Goal: Answer question/provide support

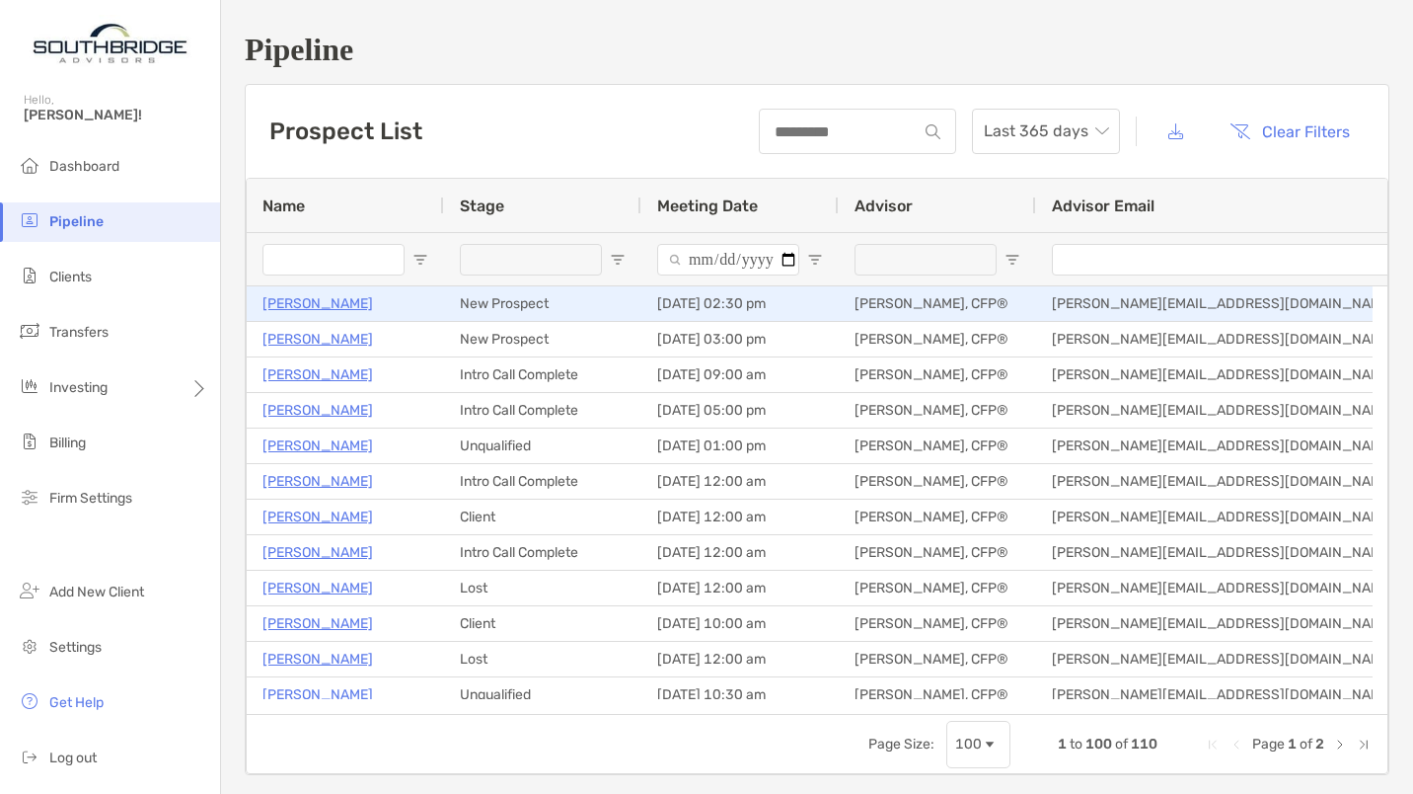
click at [333, 299] on p "[PERSON_NAME]" at bounding box center [318, 303] width 111 height 25
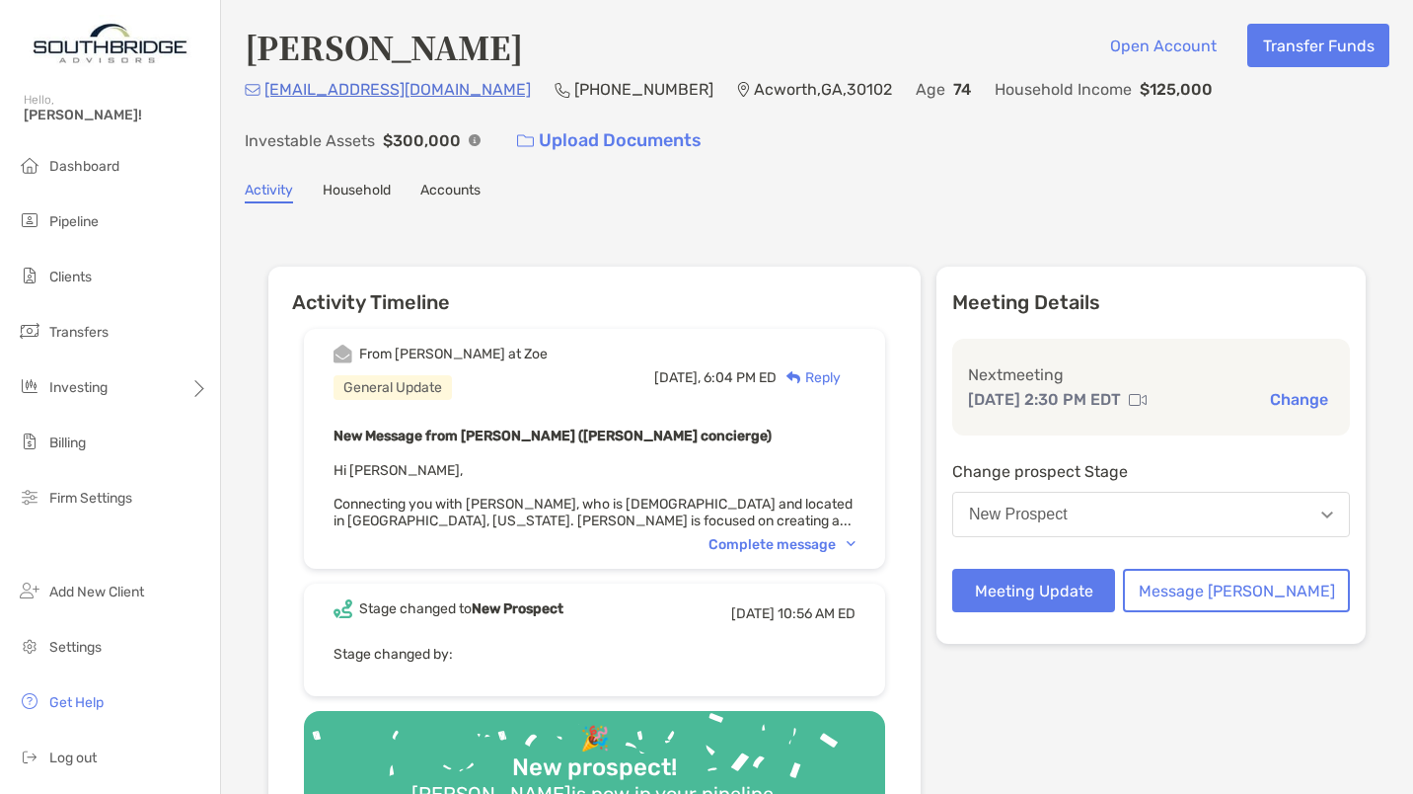
click at [787, 541] on div "Complete message" at bounding box center [782, 544] width 147 height 17
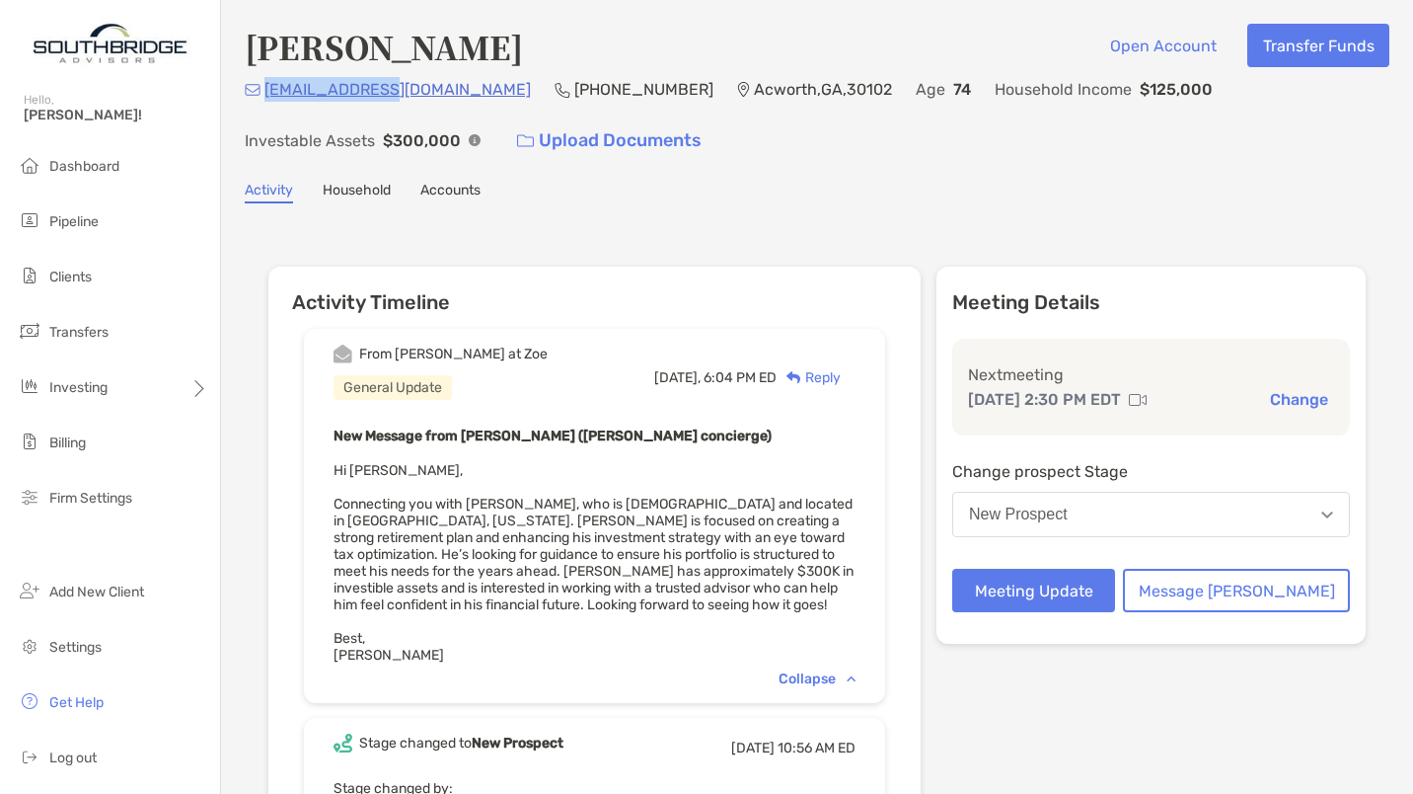
drag, startPoint x: 383, startPoint y: 90, endPoint x: 264, endPoint y: 107, distance: 120.6
click at [264, 107] on div "[EMAIL_ADDRESS][DOMAIN_NAME] [PHONE_NUMBER] [GEOGRAPHIC_DATA] Age [DEMOGRAPHIC_…" at bounding box center [817, 119] width 1145 height 85
copy p "[EMAIL_ADDRESS][DOMAIN_NAME]"
click at [1068, 589] on button "Meeting Update" at bounding box center [1034, 590] width 163 height 43
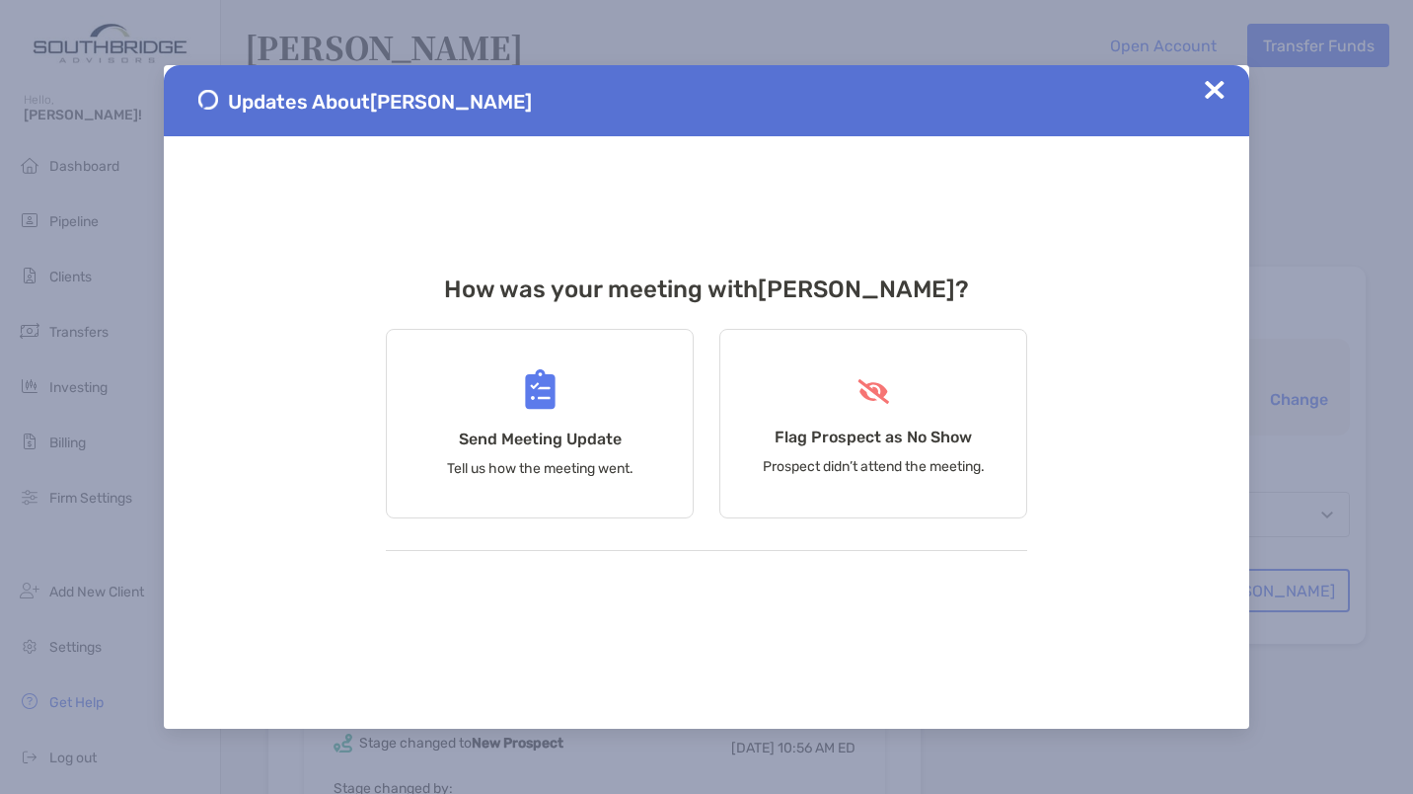
click at [545, 416] on div "Send Meeting Update Tell us how the meeting went." at bounding box center [540, 424] width 308 height 190
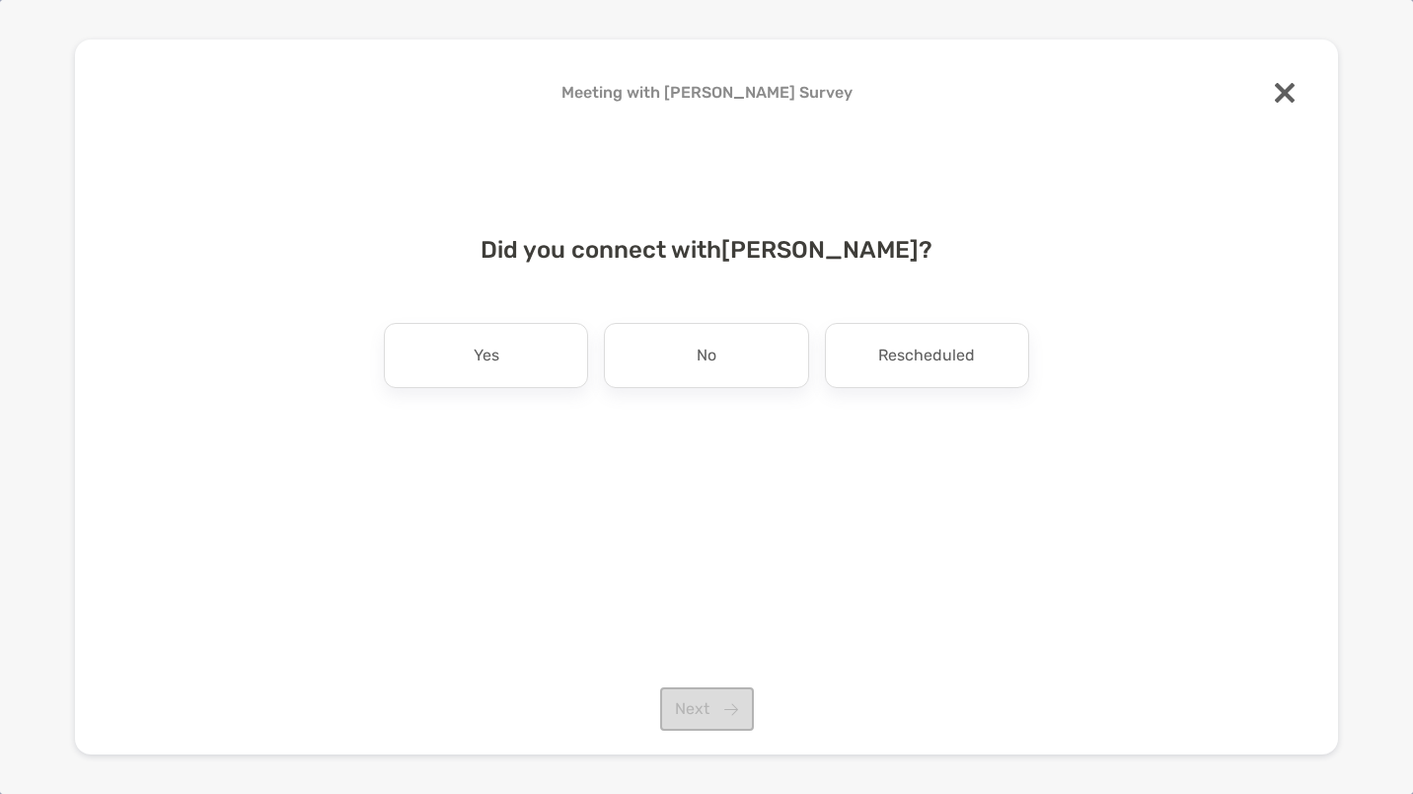
click at [521, 353] on div "Yes" at bounding box center [486, 355] width 204 height 65
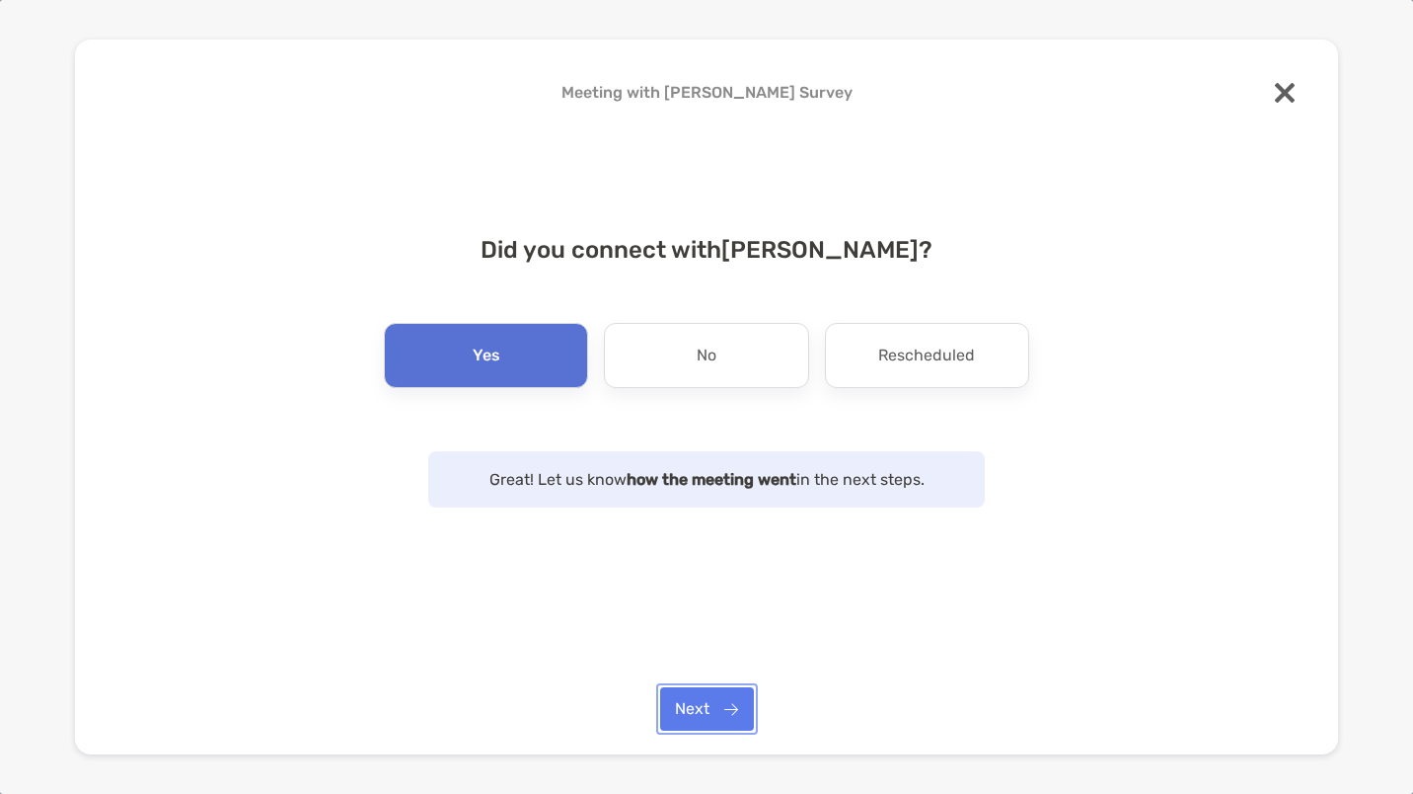
click at [703, 701] on button "Next" at bounding box center [707, 708] width 94 height 43
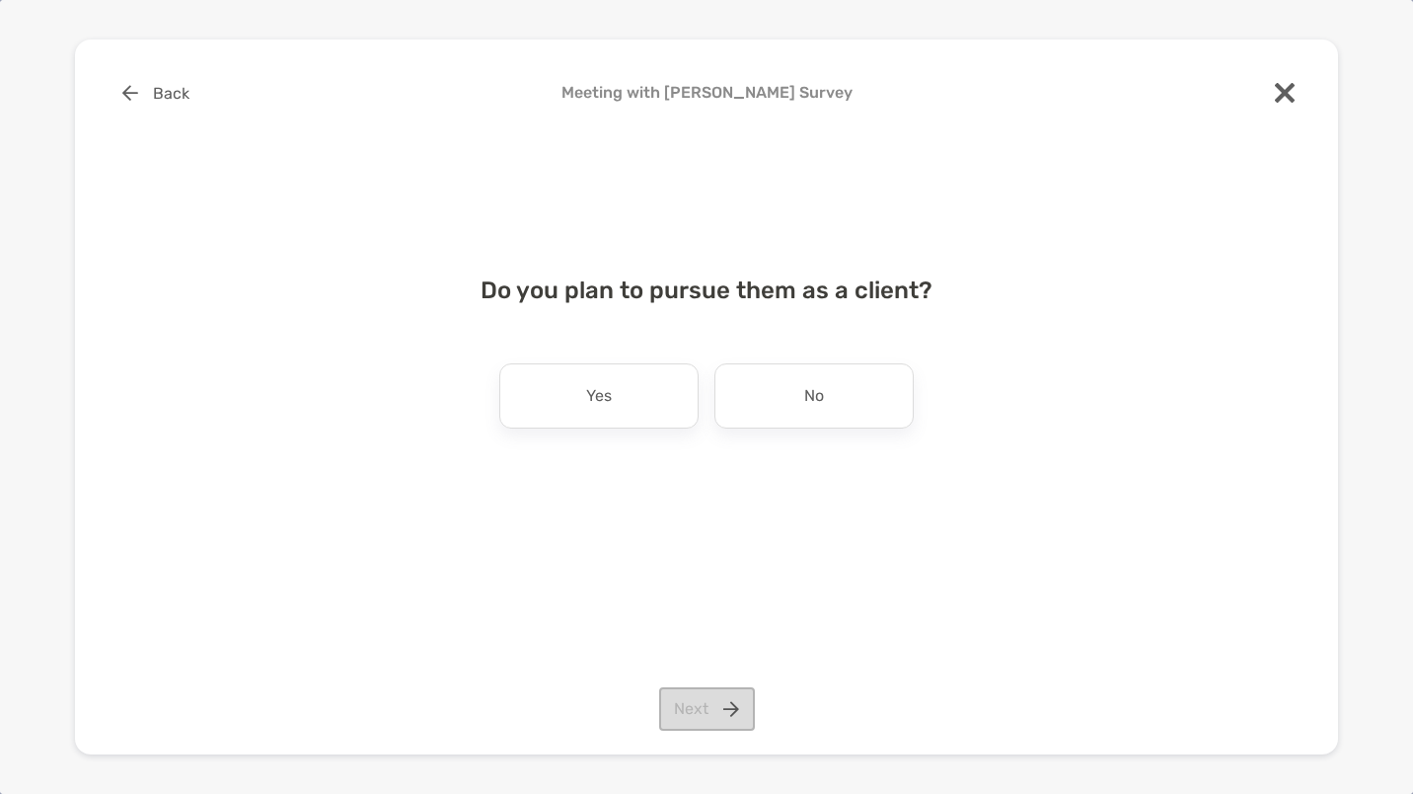
click at [624, 401] on div "Yes" at bounding box center [598, 395] width 199 height 65
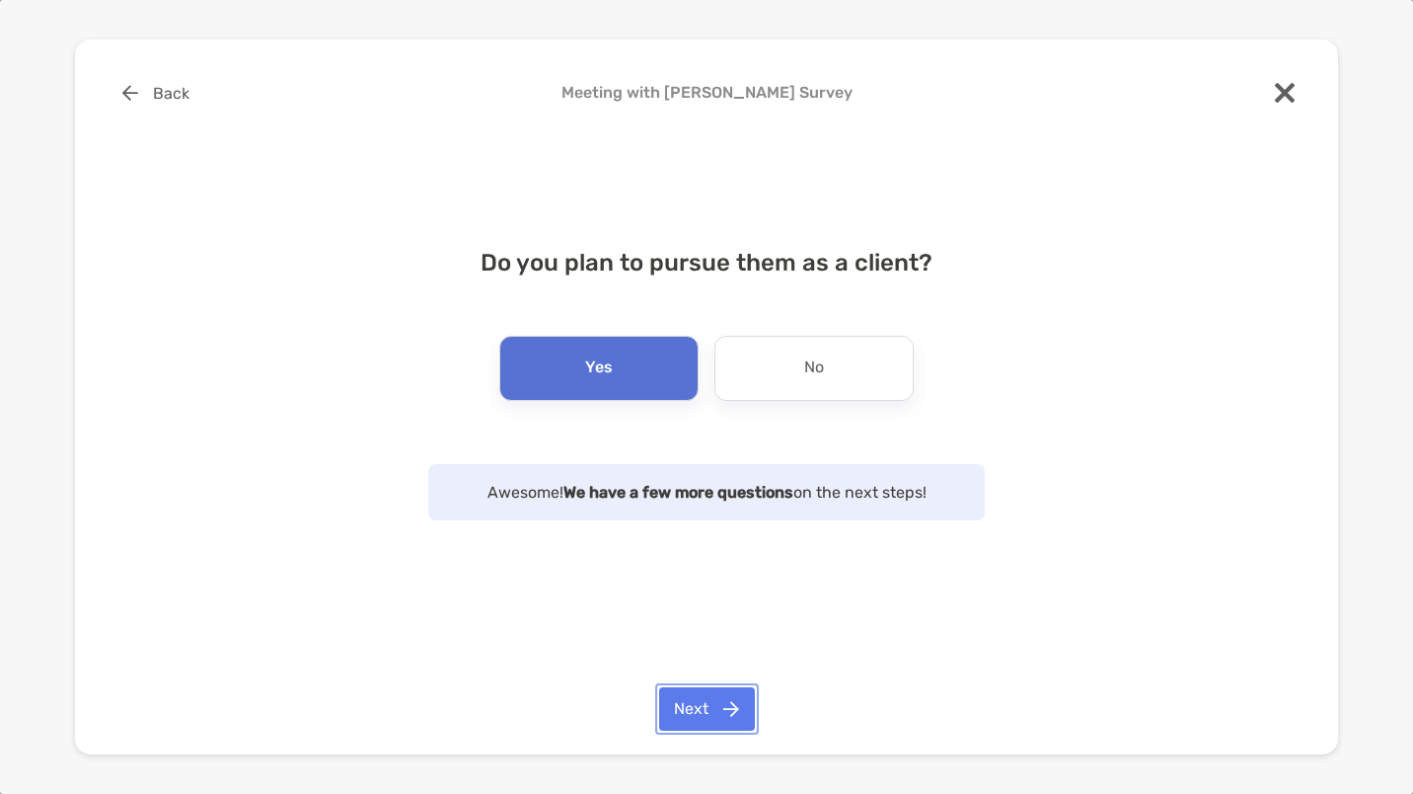
click at [708, 696] on button "Next" at bounding box center [707, 708] width 96 height 43
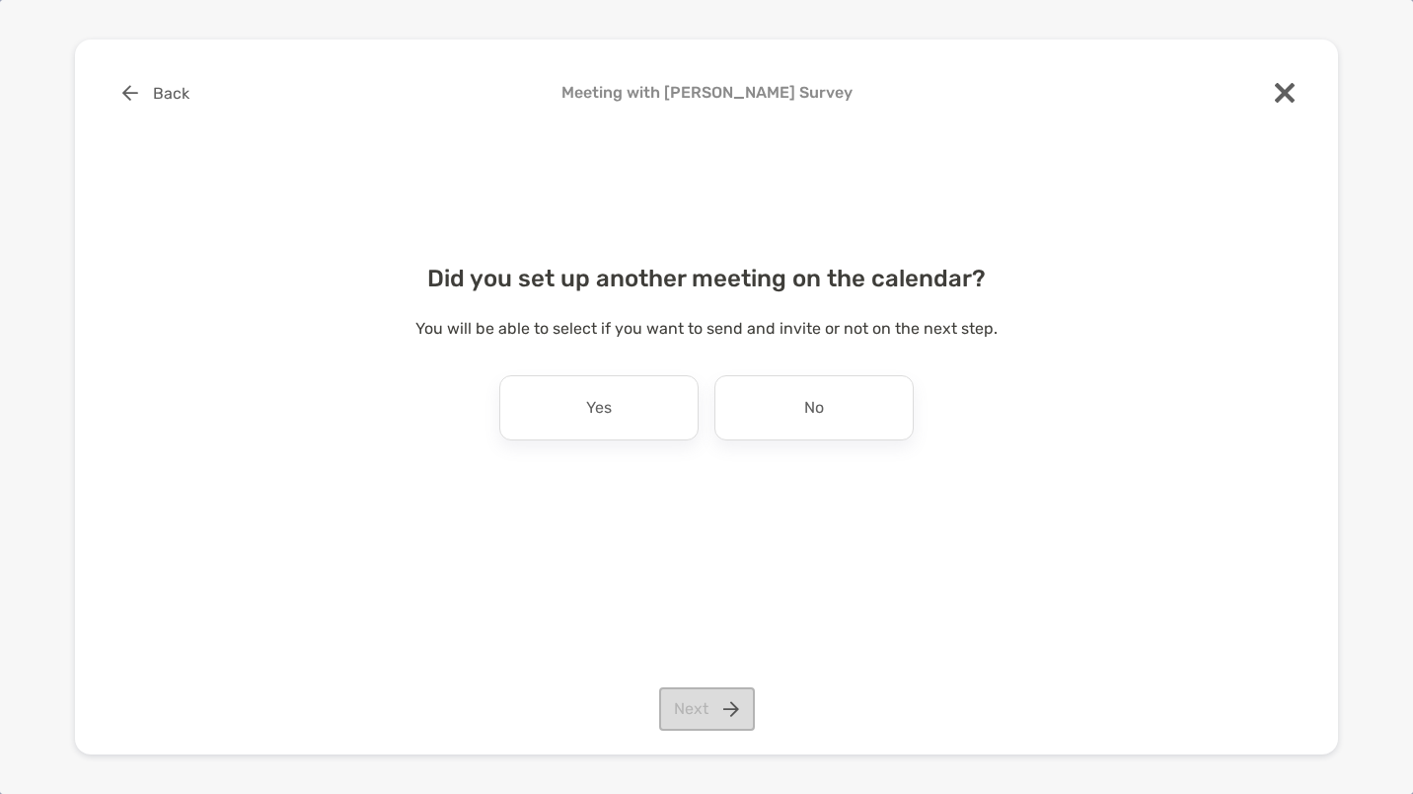
click at [595, 395] on p "Yes" at bounding box center [599, 408] width 26 height 32
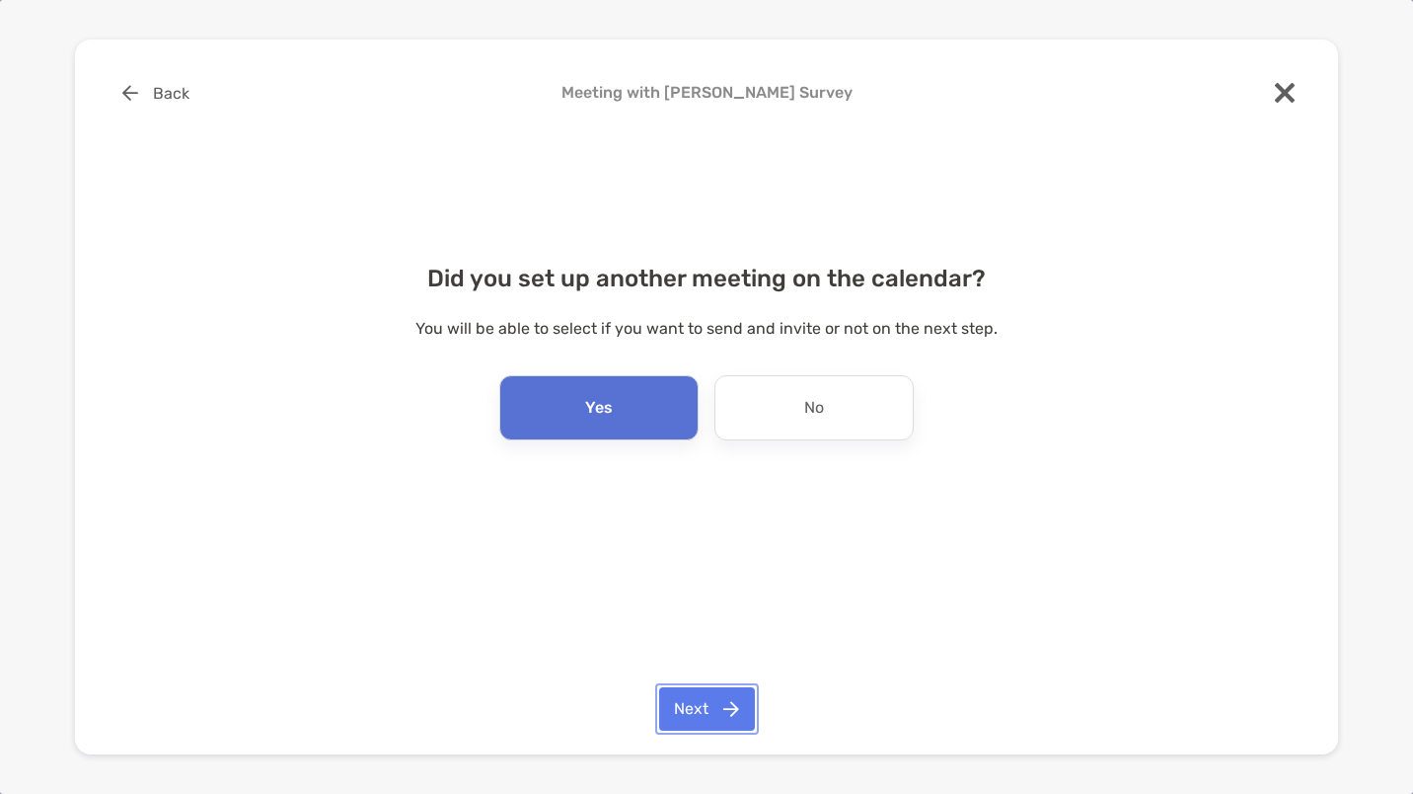
click at [711, 718] on button "Next" at bounding box center [707, 708] width 96 height 43
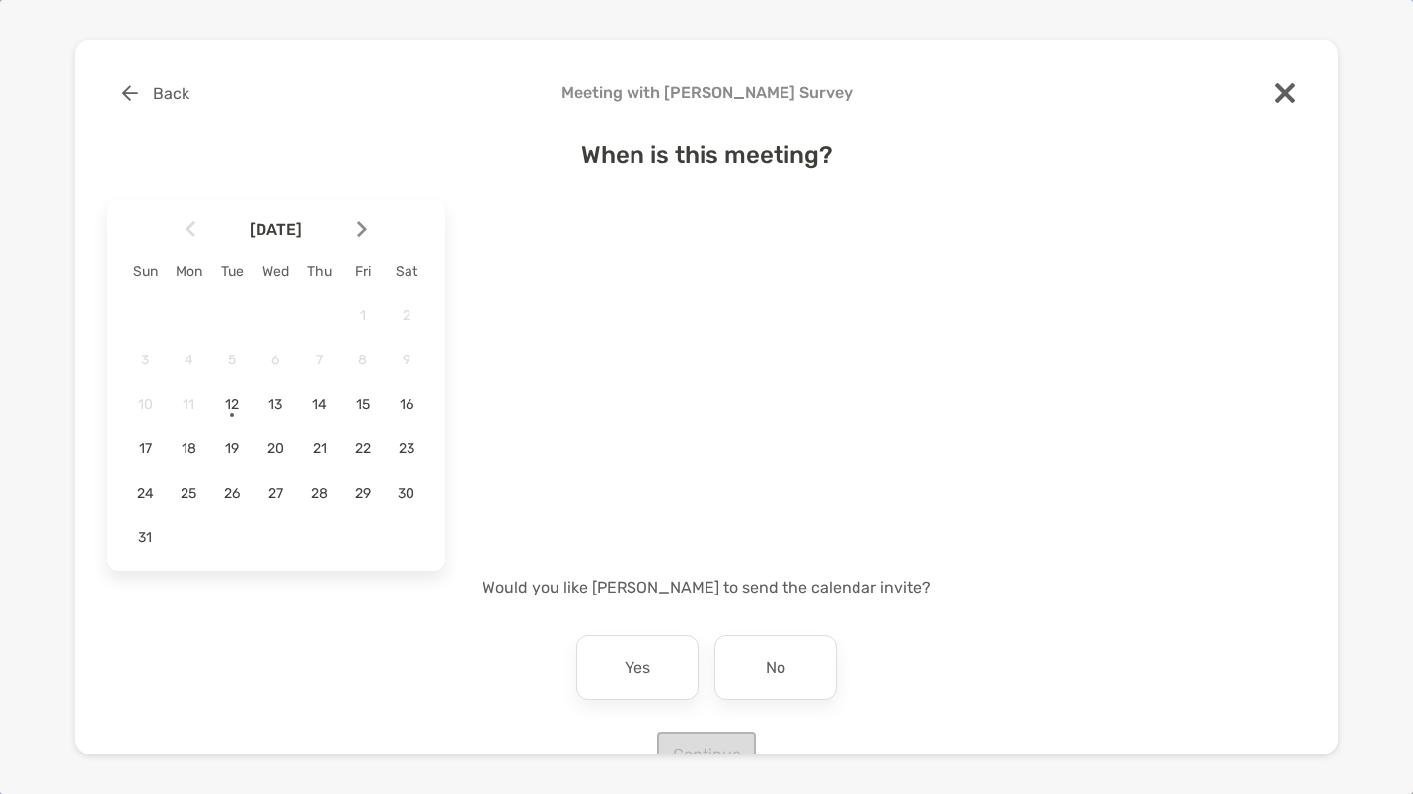
click at [319, 442] on span "21" at bounding box center [320, 448] width 34 height 17
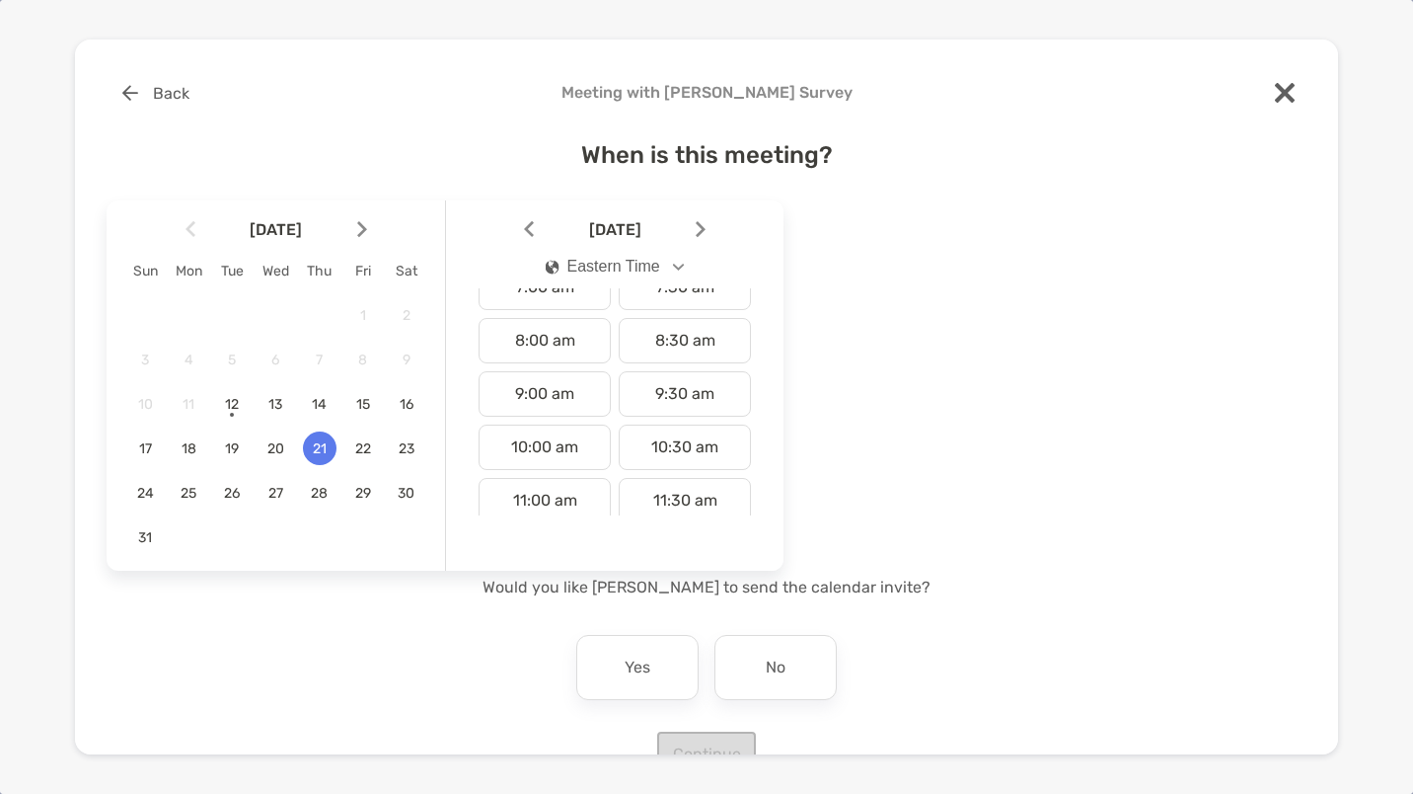
scroll to position [595, 0]
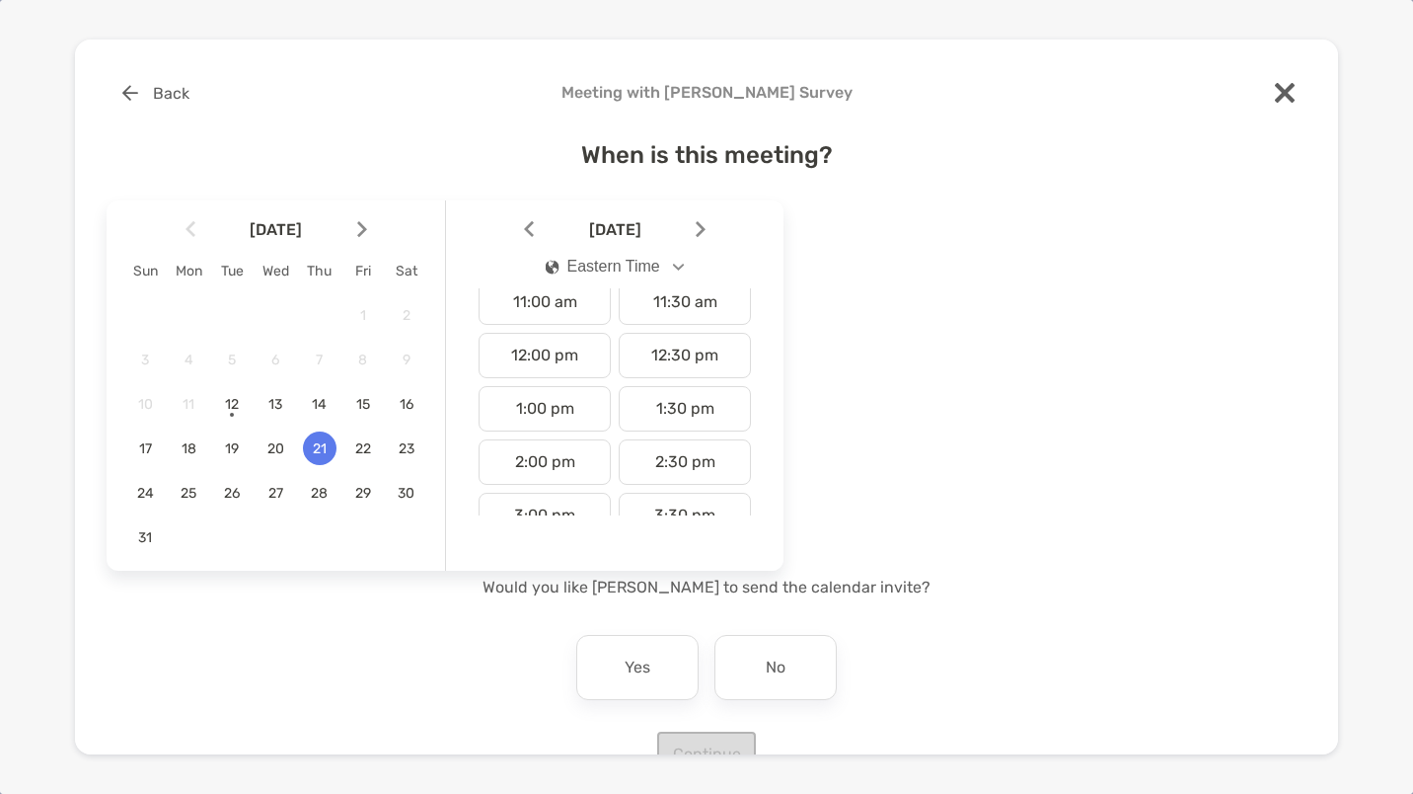
click at [688, 466] on div "2:30 pm" at bounding box center [685, 461] width 132 height 45
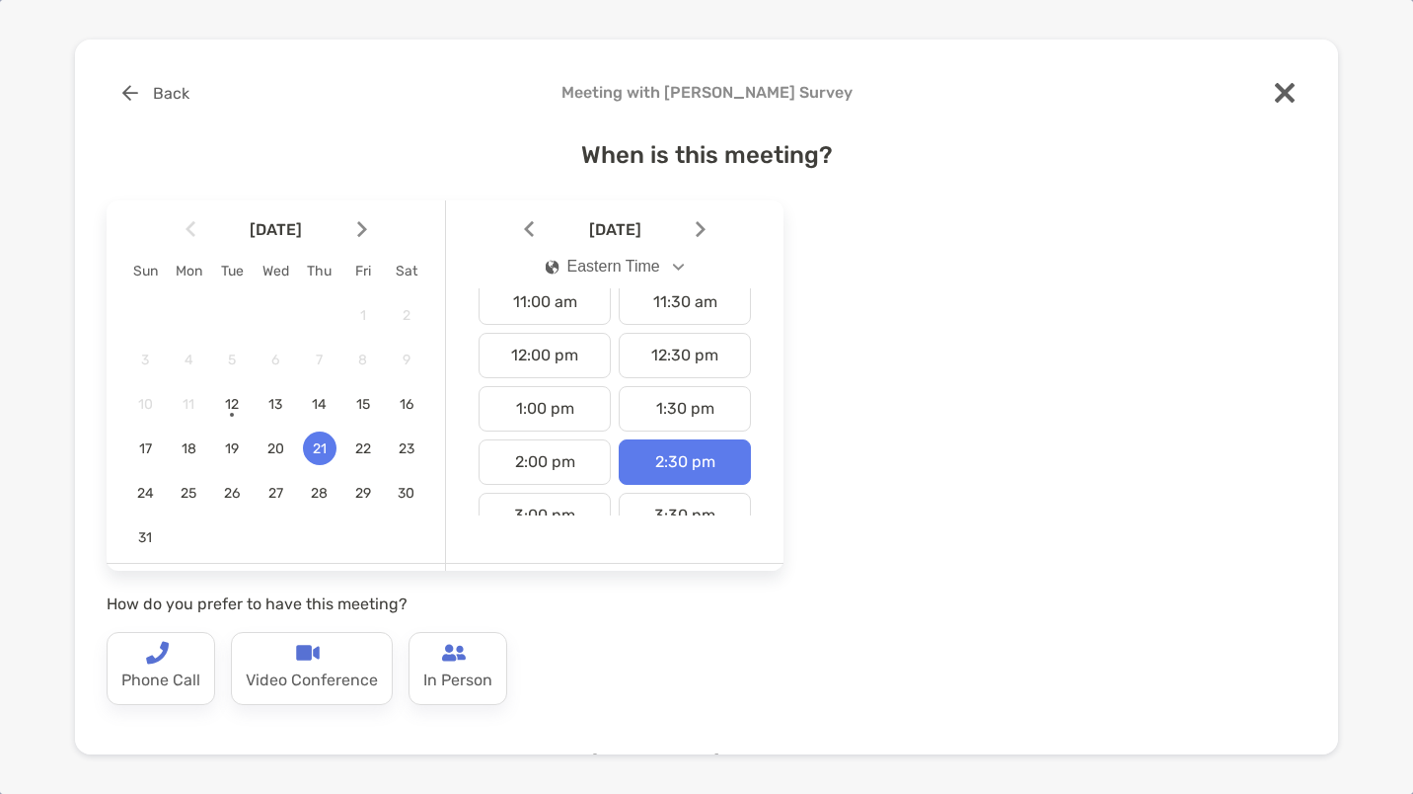
click at [276, 673] on p "Video Conference" at bounding box center [312, 680] width 132 height 32
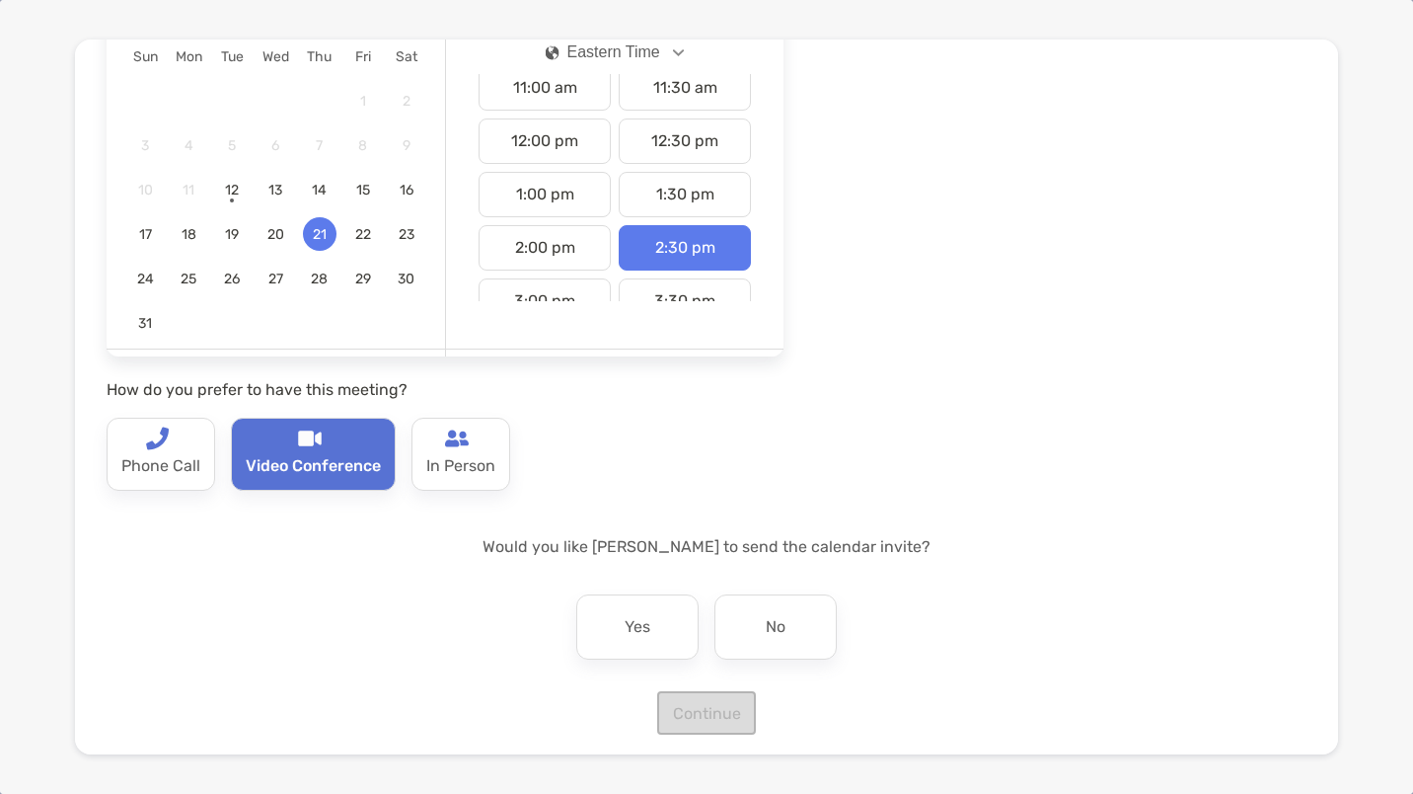
scroll to position [226, 0]
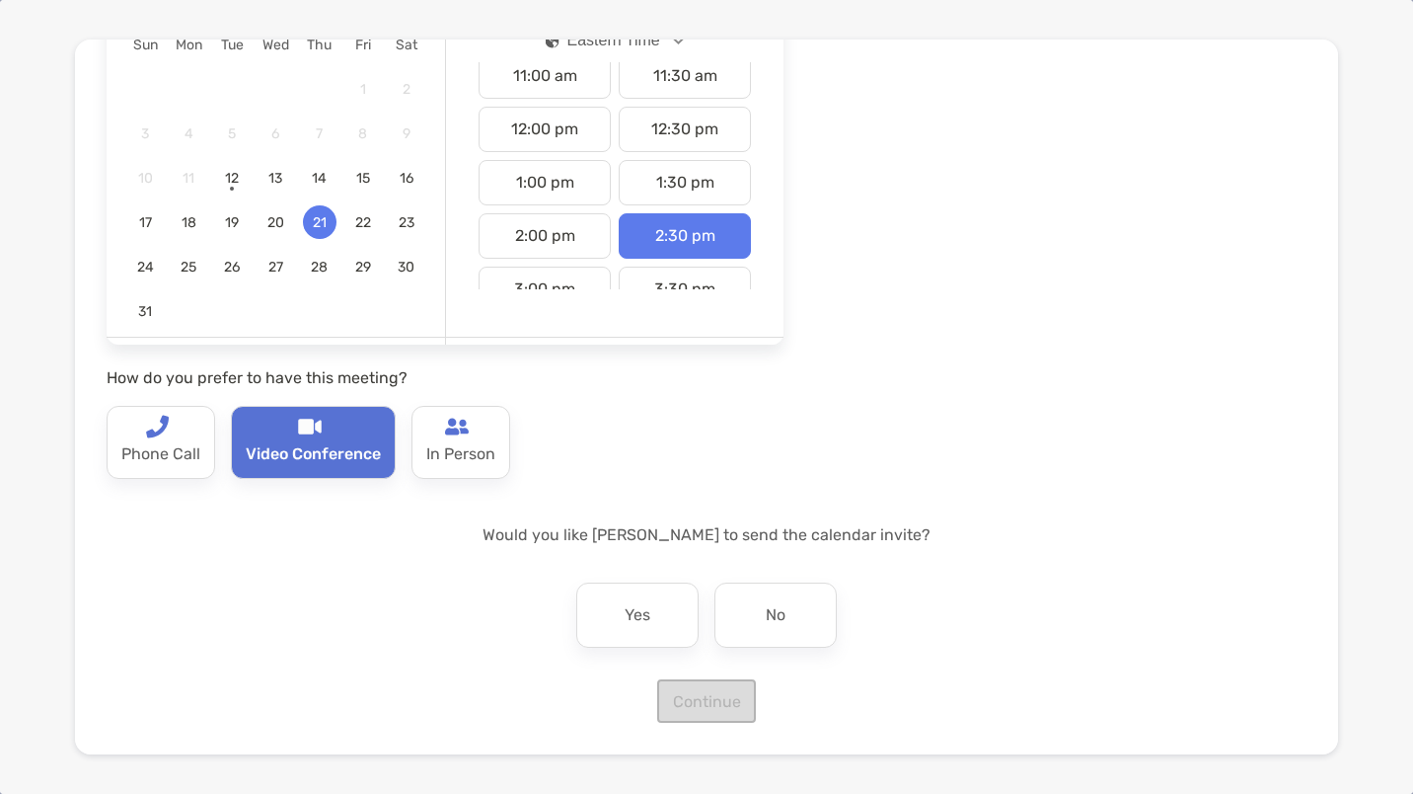
click at [630, 609] on p "Yes" at bounding box center [638, 615] width 26 height 32
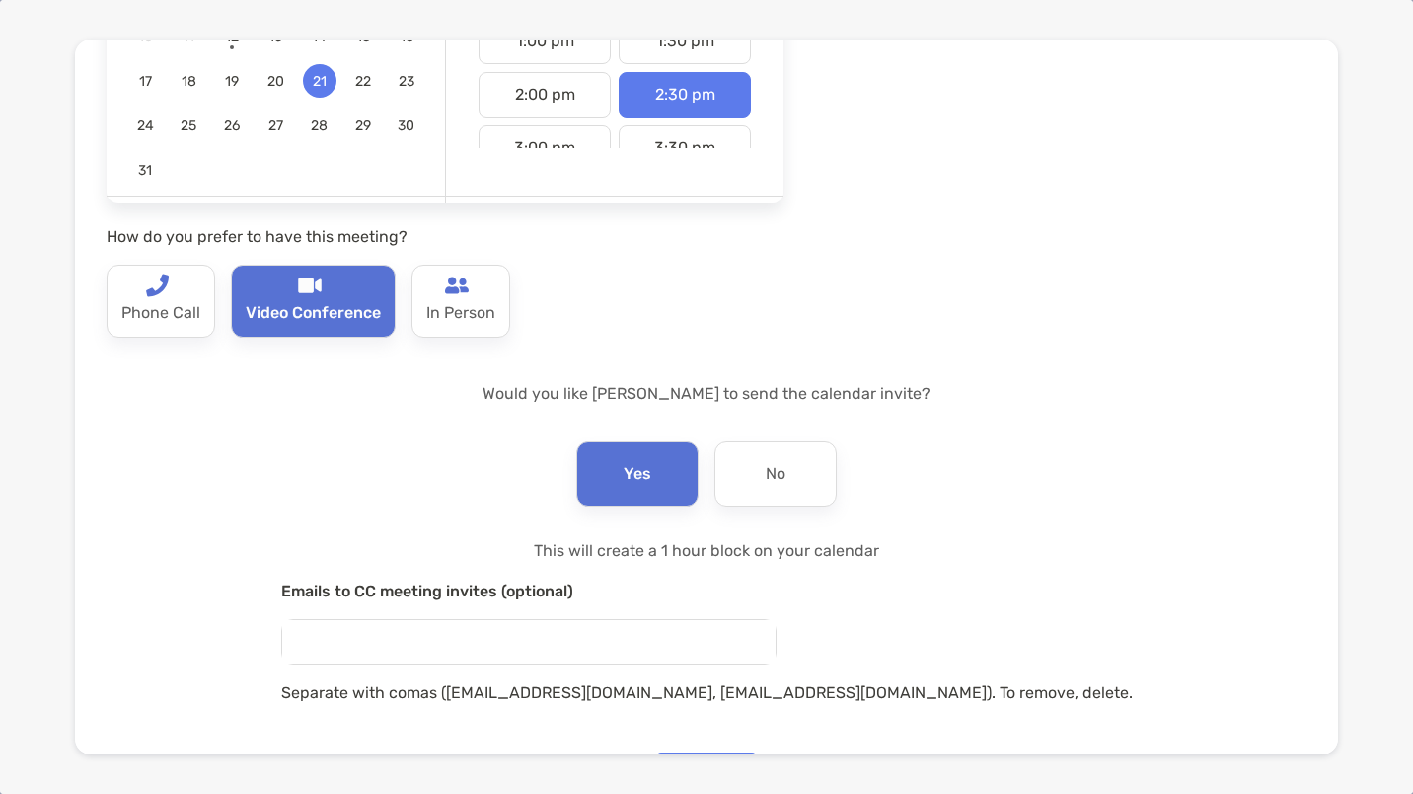
scroll to position [440, 0]
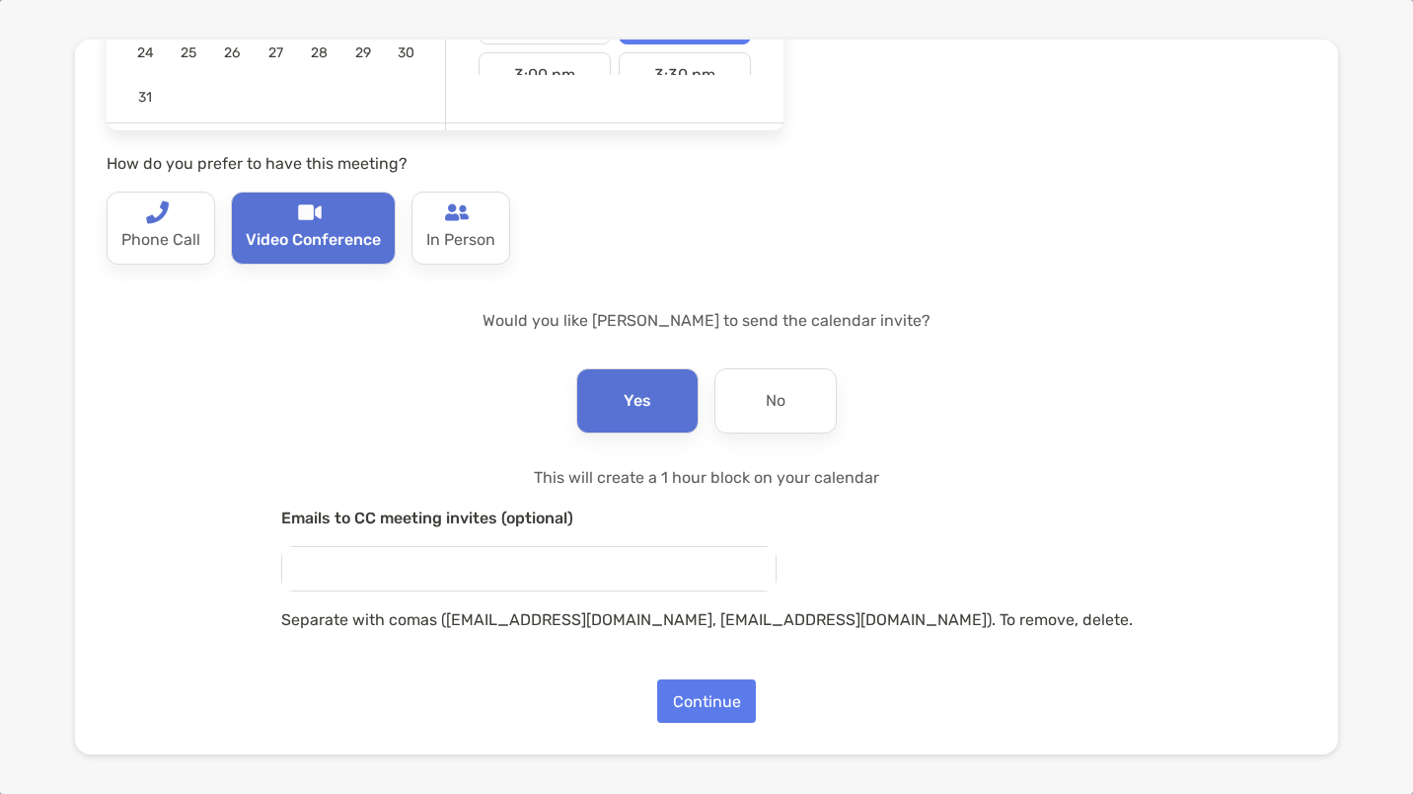
paste input "**********"
type input "*"
click at [688, 705] on button "Continue" at bounding box center [706, 700] width 99 height 43
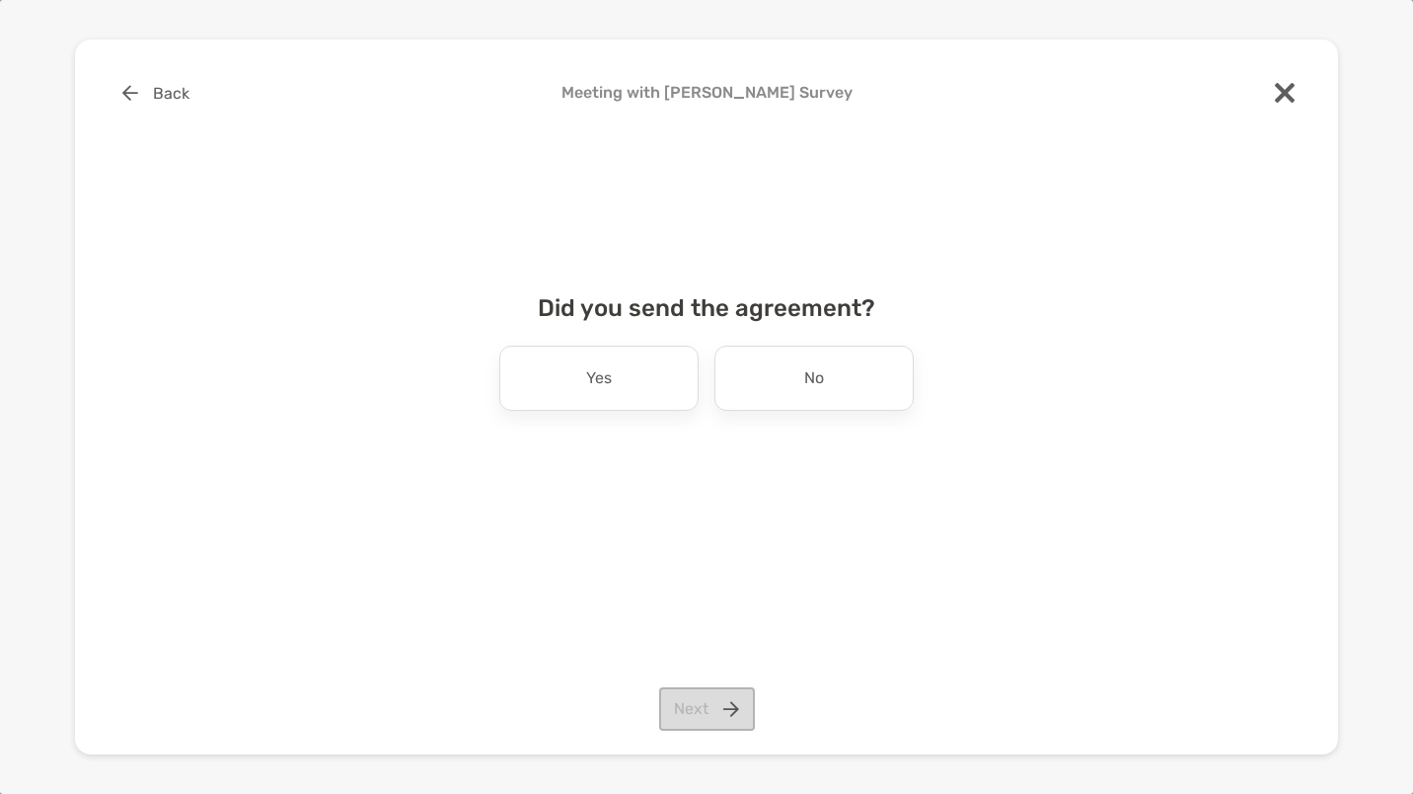
click at [836, 365] on div "No" at bounding box center [814, 377] width 199 height 65
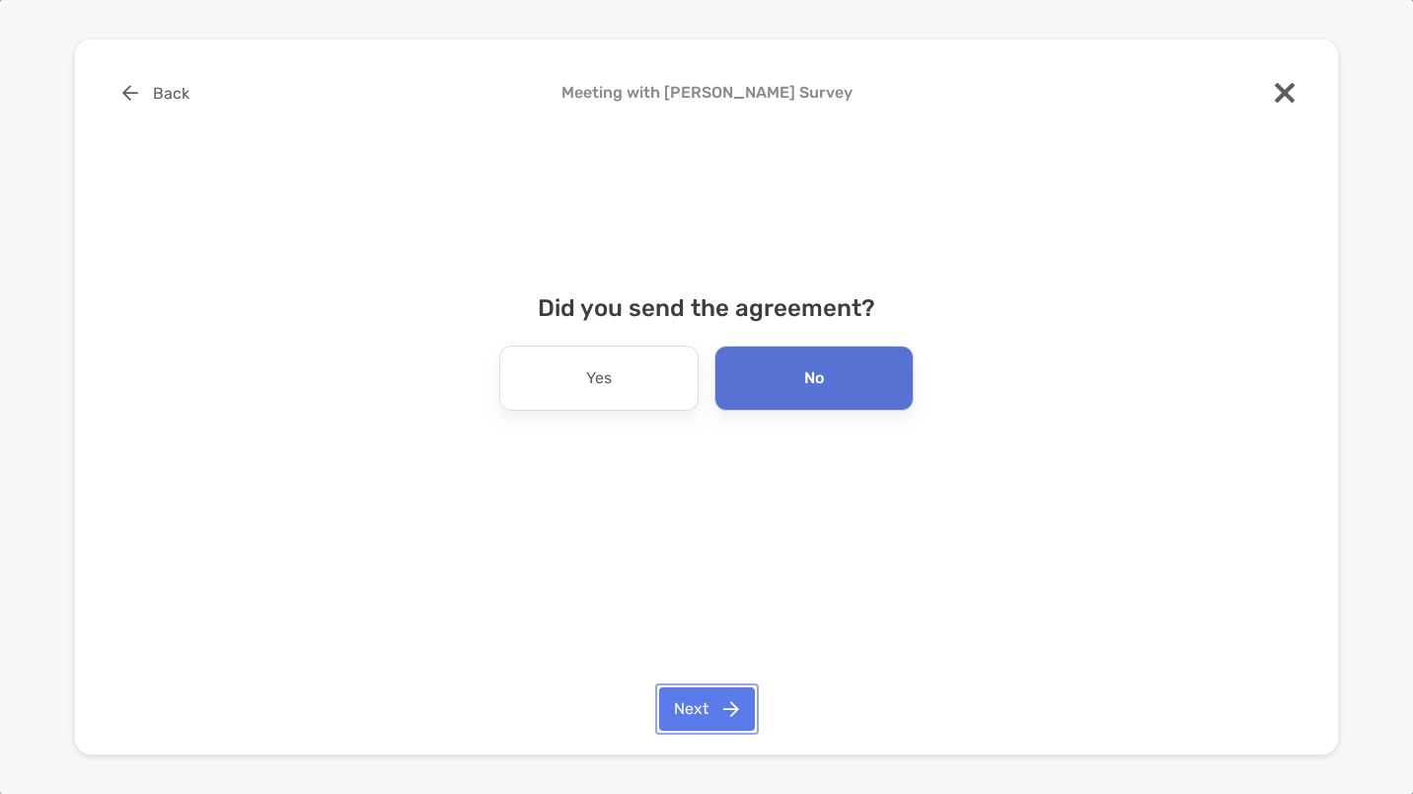
click at [729, 704] on button "Next" at bounding box center [707, 708] width 96 height 43
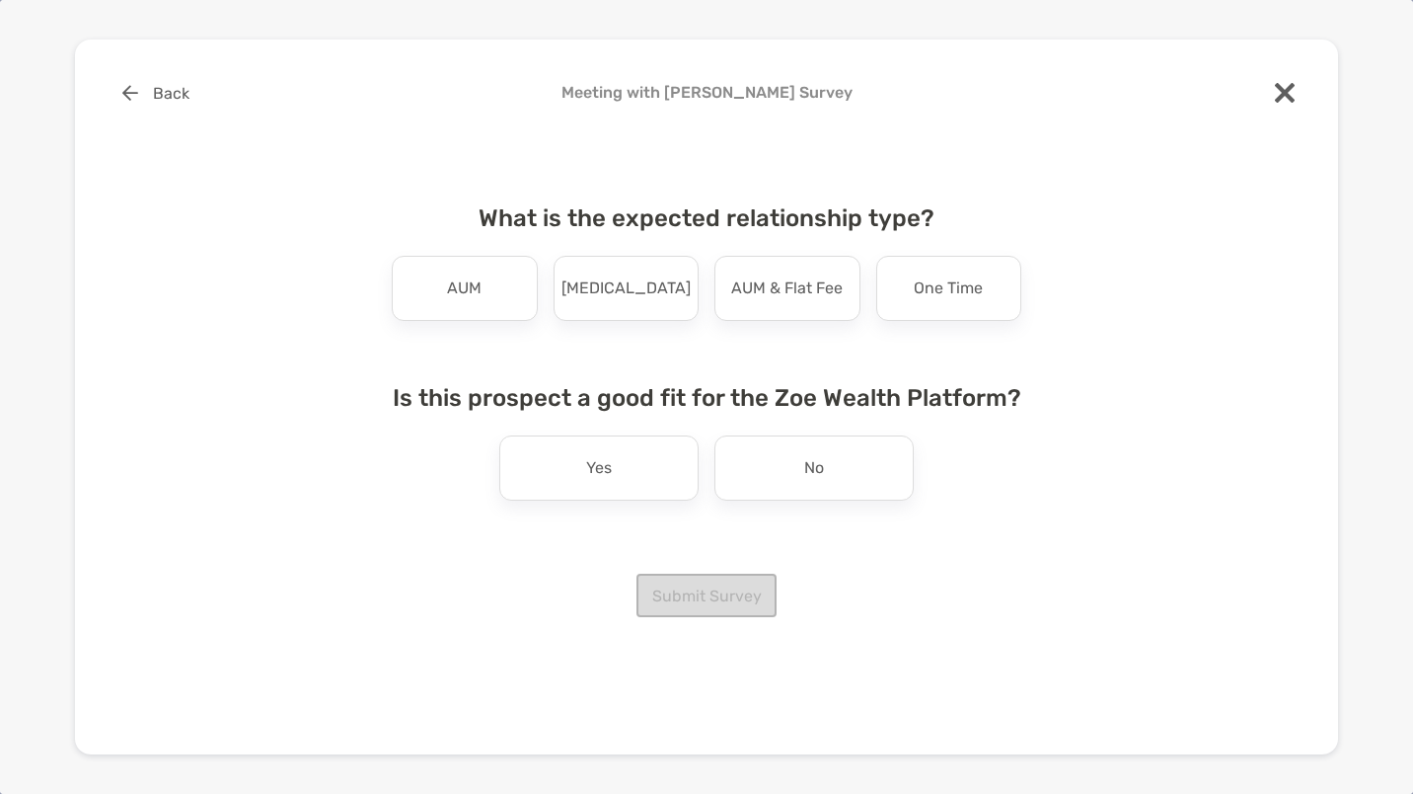
click at [458, 297] on p "AUM" at bounding box center [464, 288] width 35 height 32
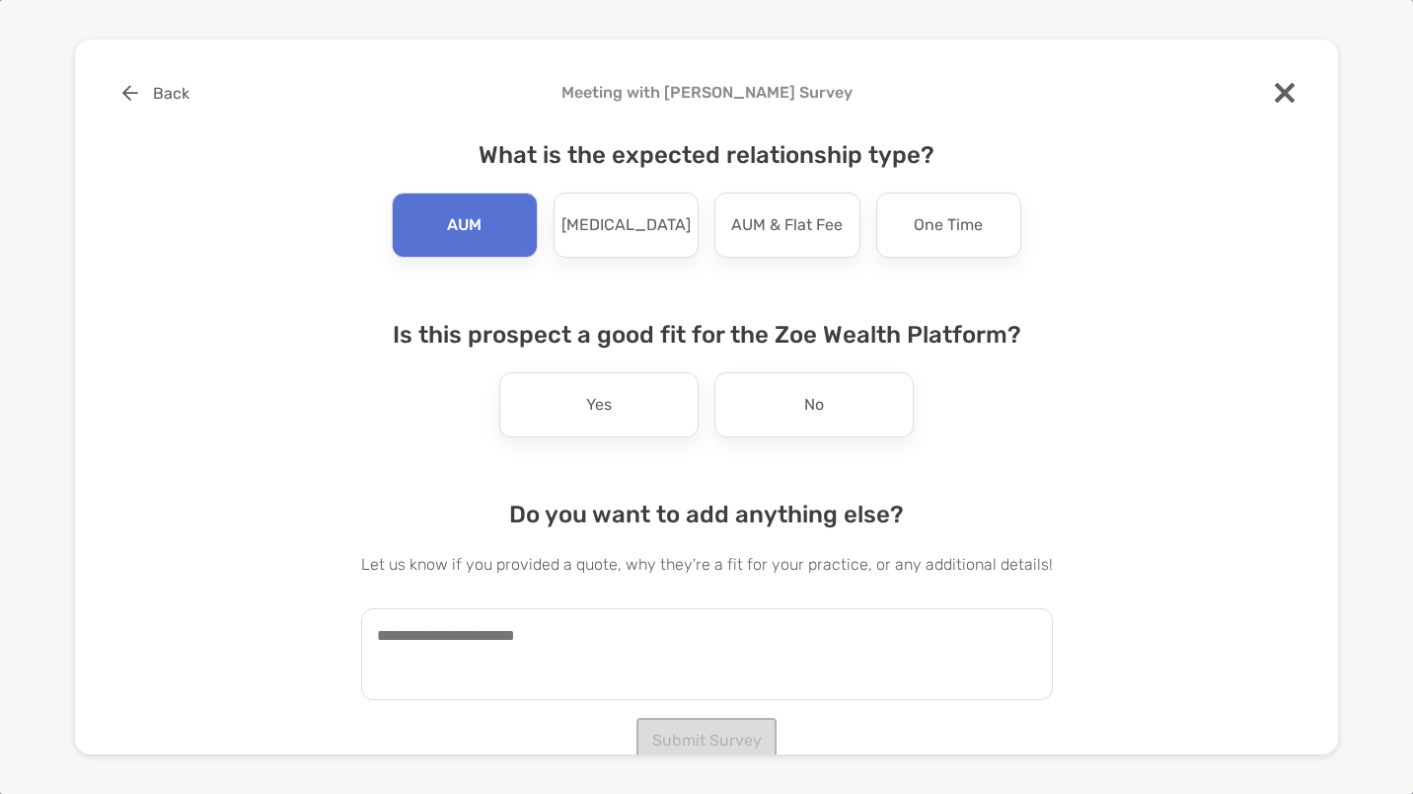
click at [836, 423] on div "No" at bounding box center [814, 404] width 199 height 65
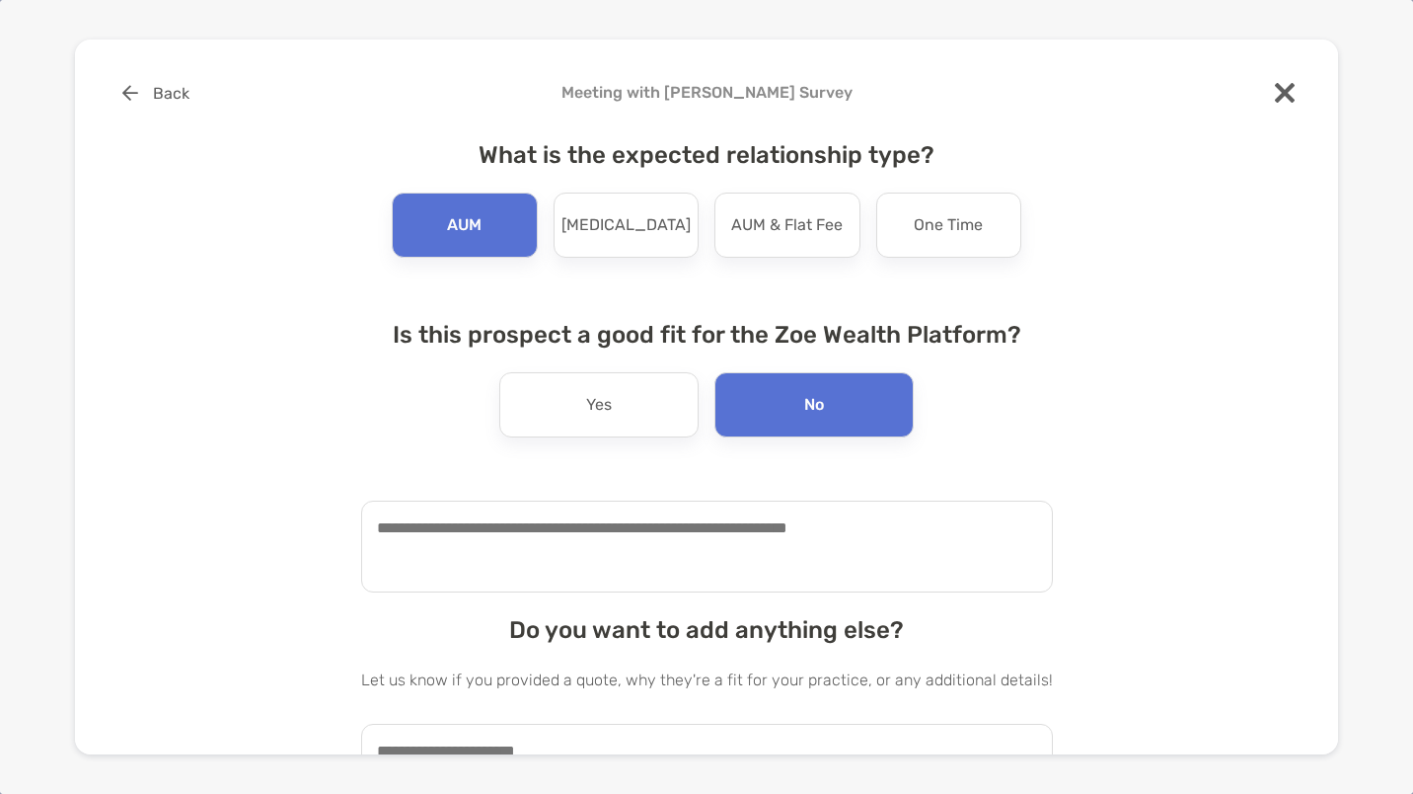
click at [593, 553] on textarea at bounding box center [707, 546] width 692 height 92
type textarea "**********"
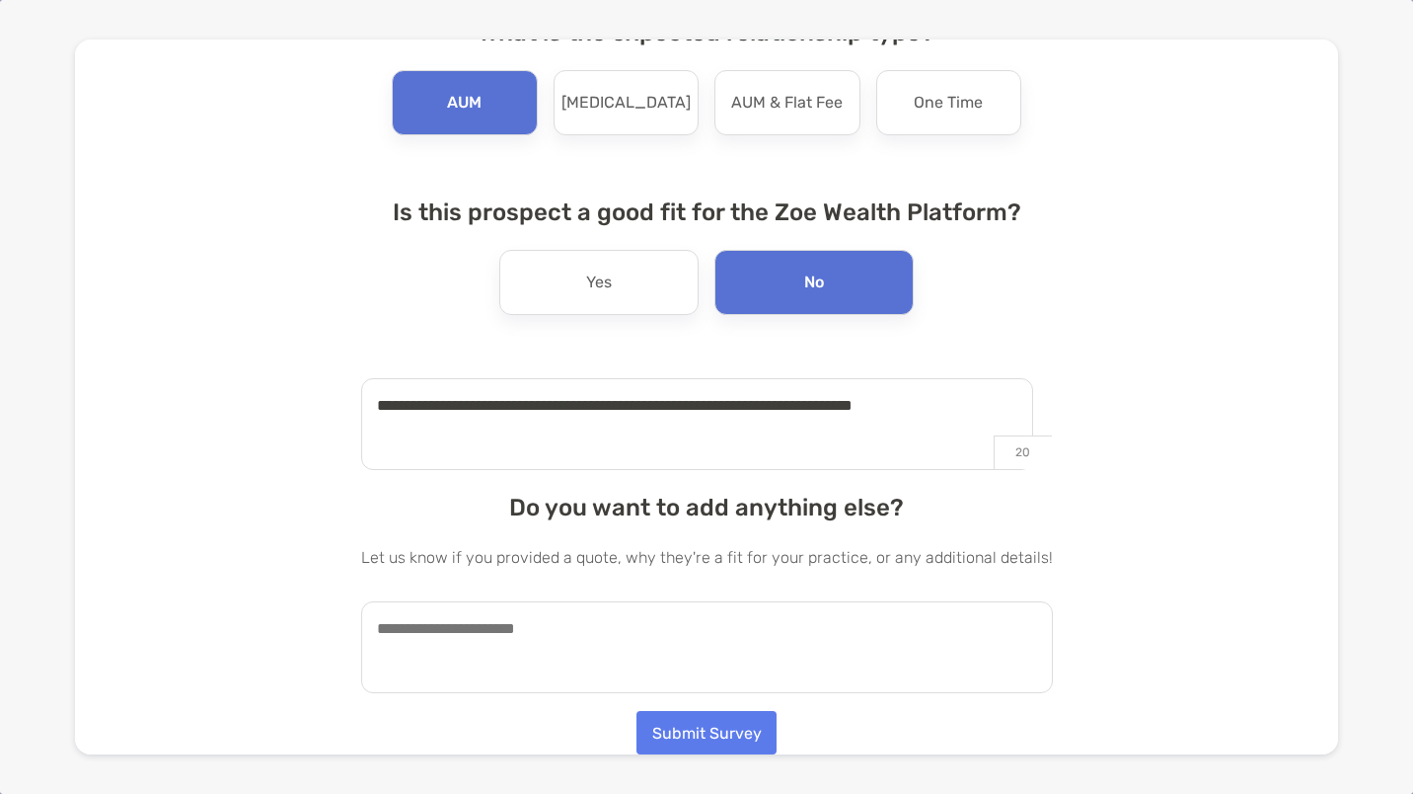
click at [551, 646] on textarea at bounding box center [707, 647] width 692 height 92
type textarea "**********"
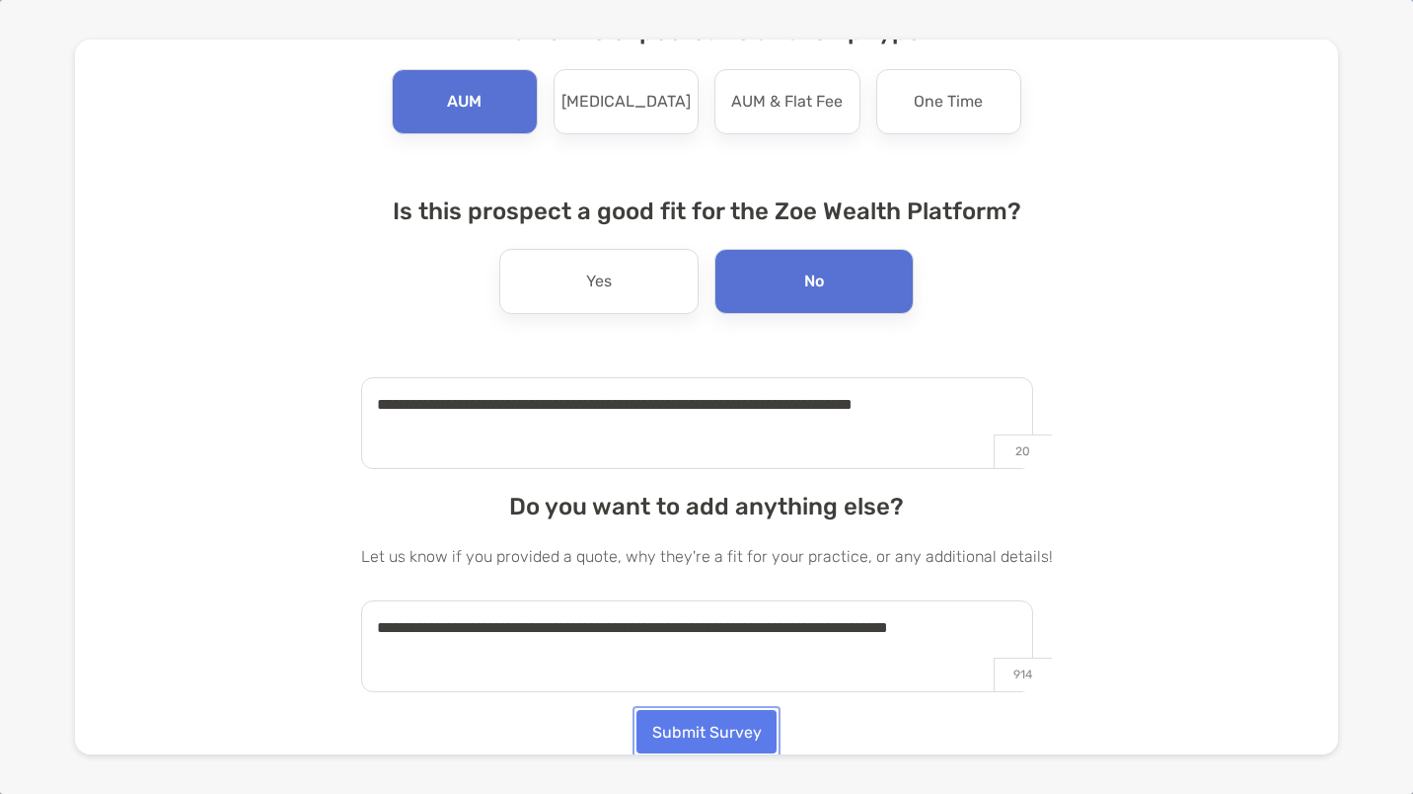
click at [687, 716] on button "Submit Survey" at bounding box center [707, 731] width 140 height 43
